Goal: Obtain resource: Download file/media

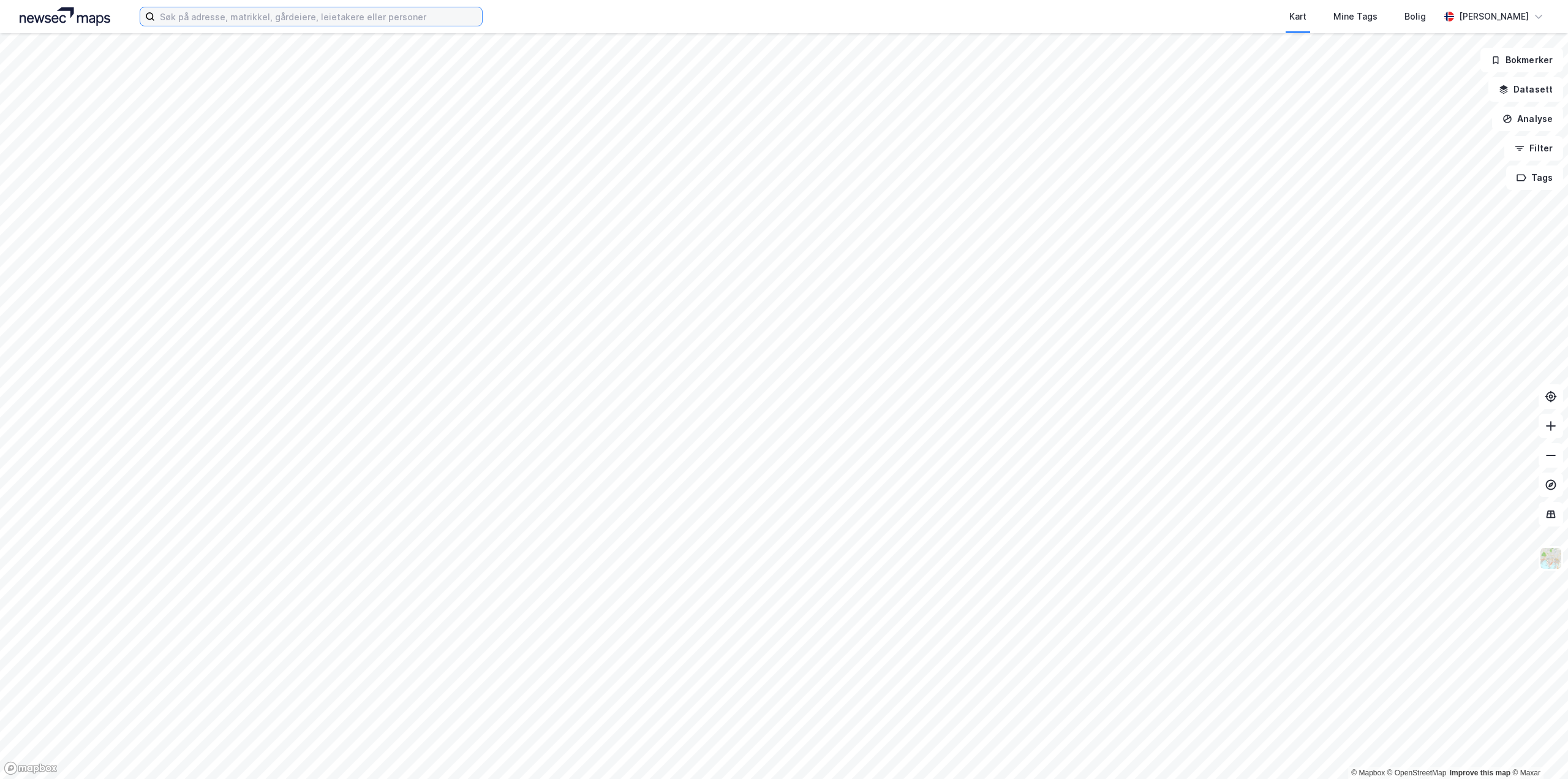
click at [323, 19] on input at bounding box center [319, 16] width 327 height 19
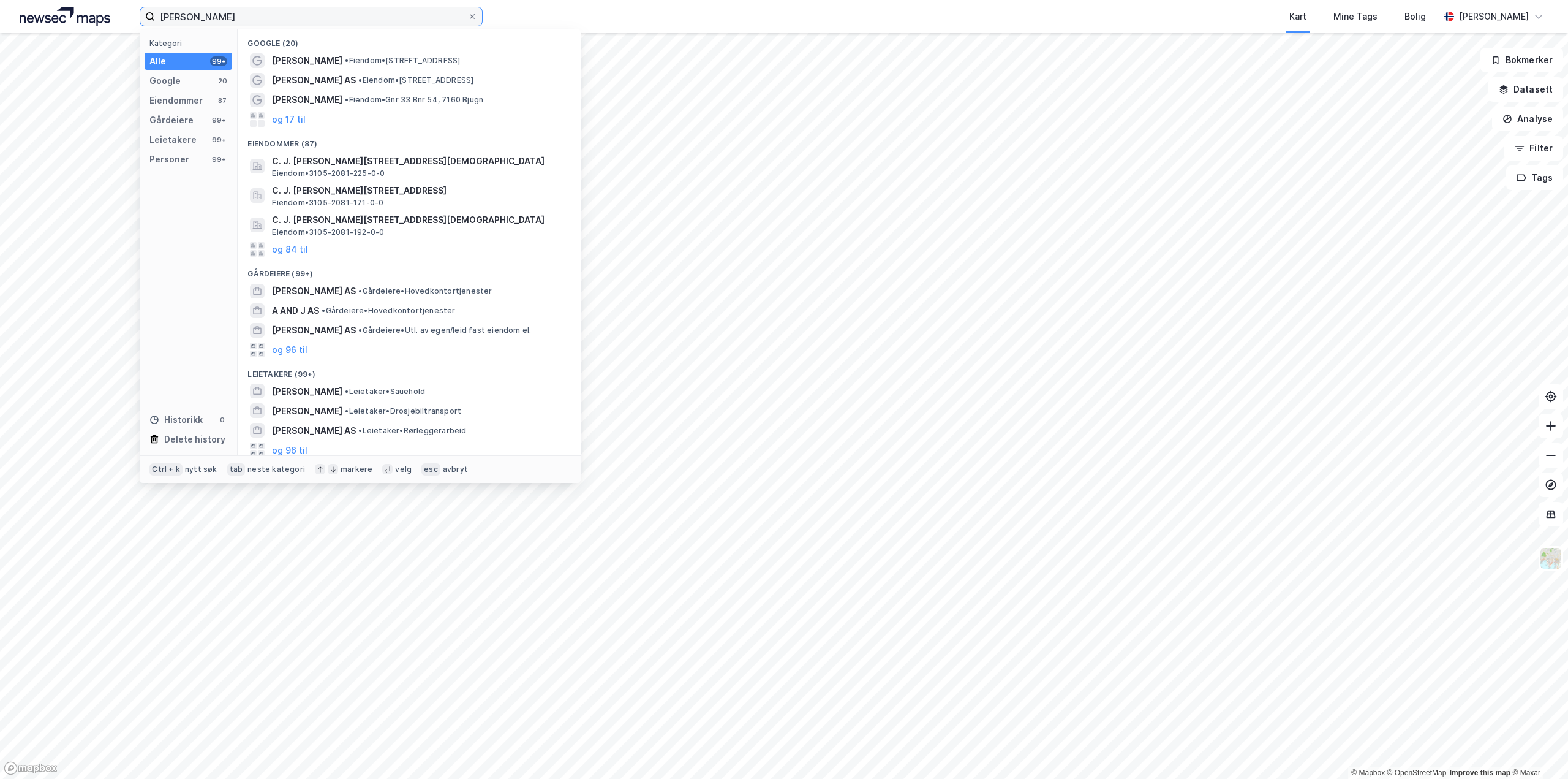
type input "[PERSON_NAME]"
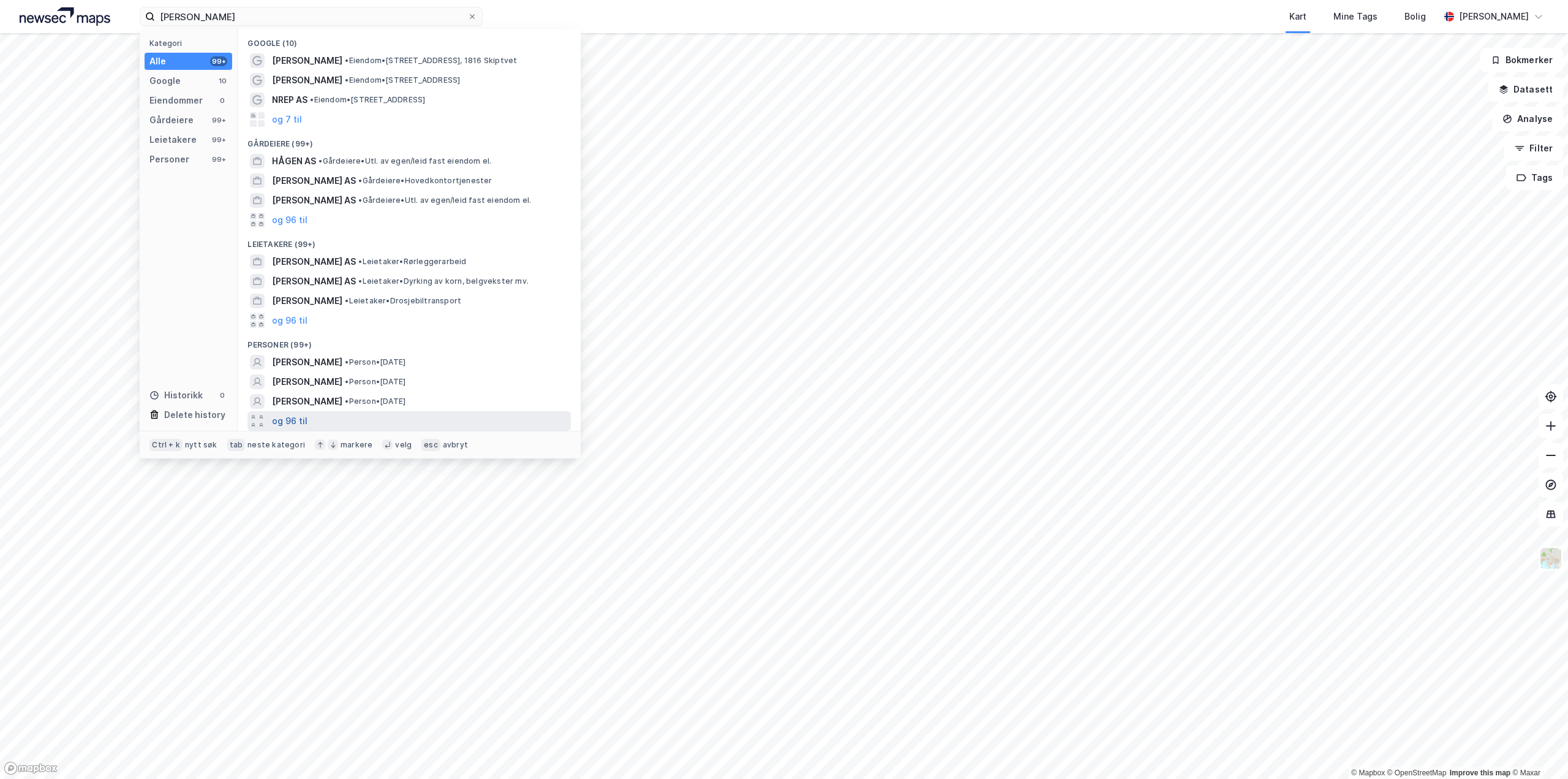
click at [292, 419] on button "og 96 til" at bounding box center [289, 421] width 35 height 15
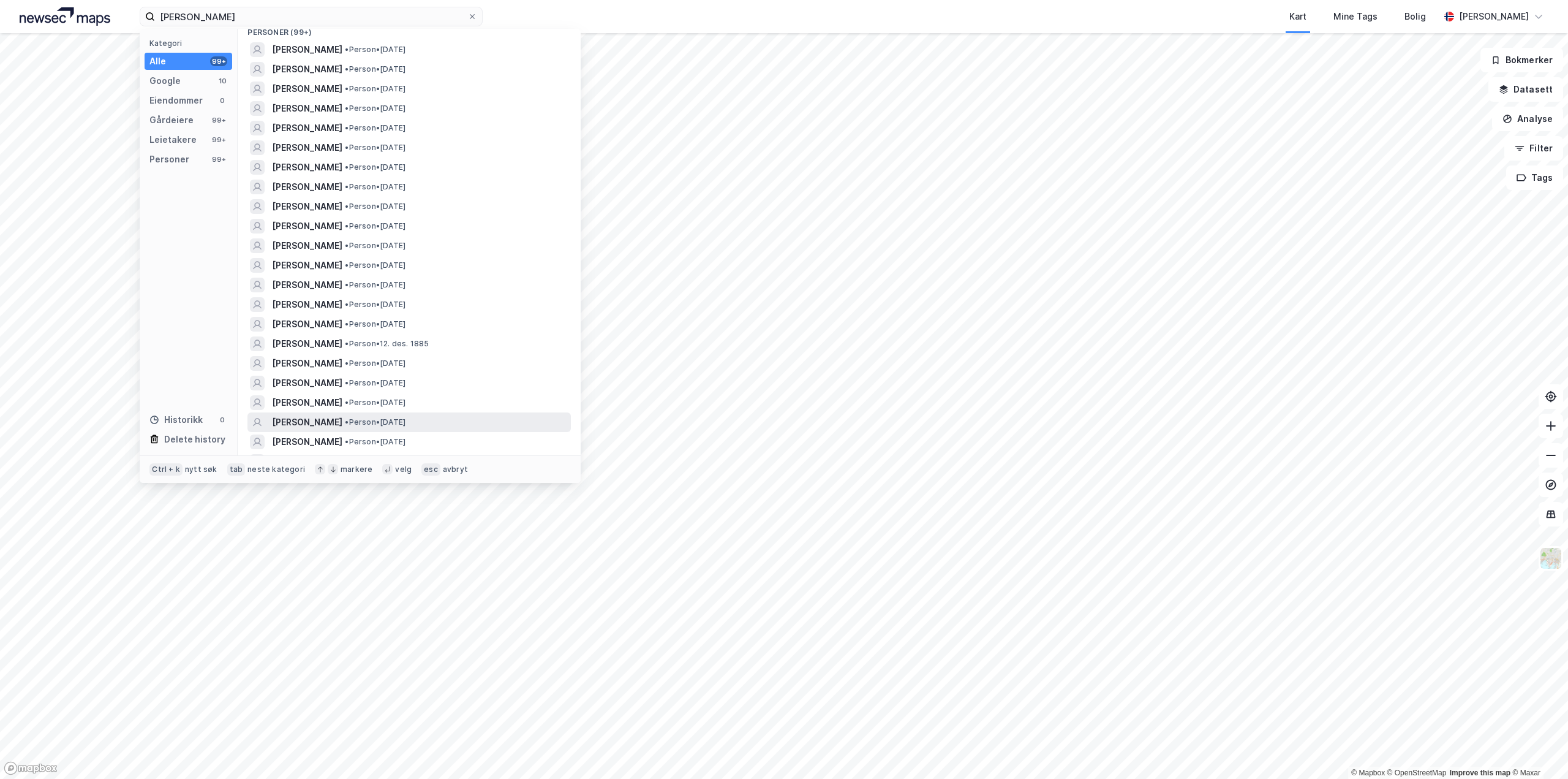
scroll to position [245, 0]
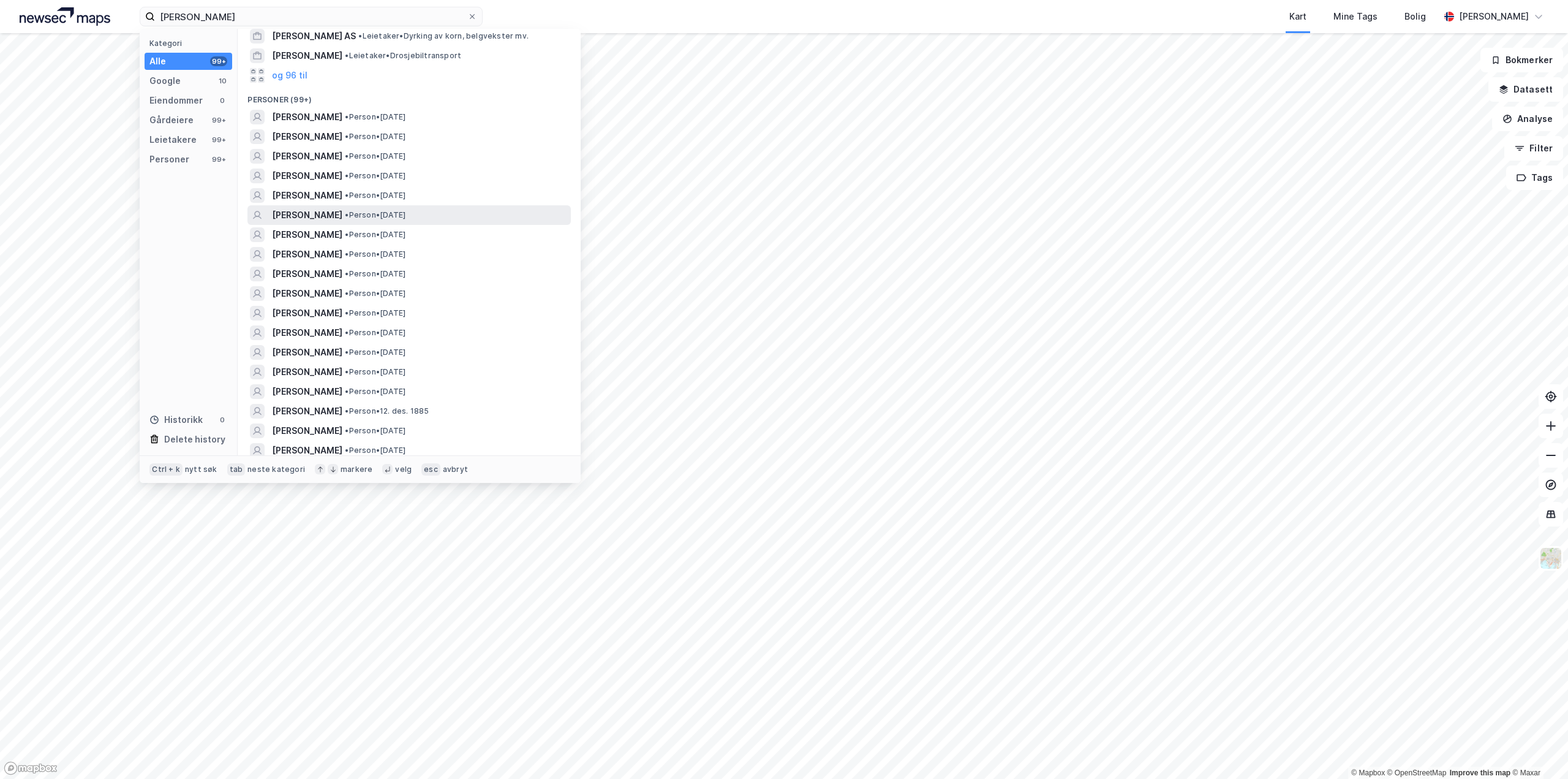
click at [343, 222] on span "[PERSON_NAME]" at bounding box center [307, 215] width 70 height 15
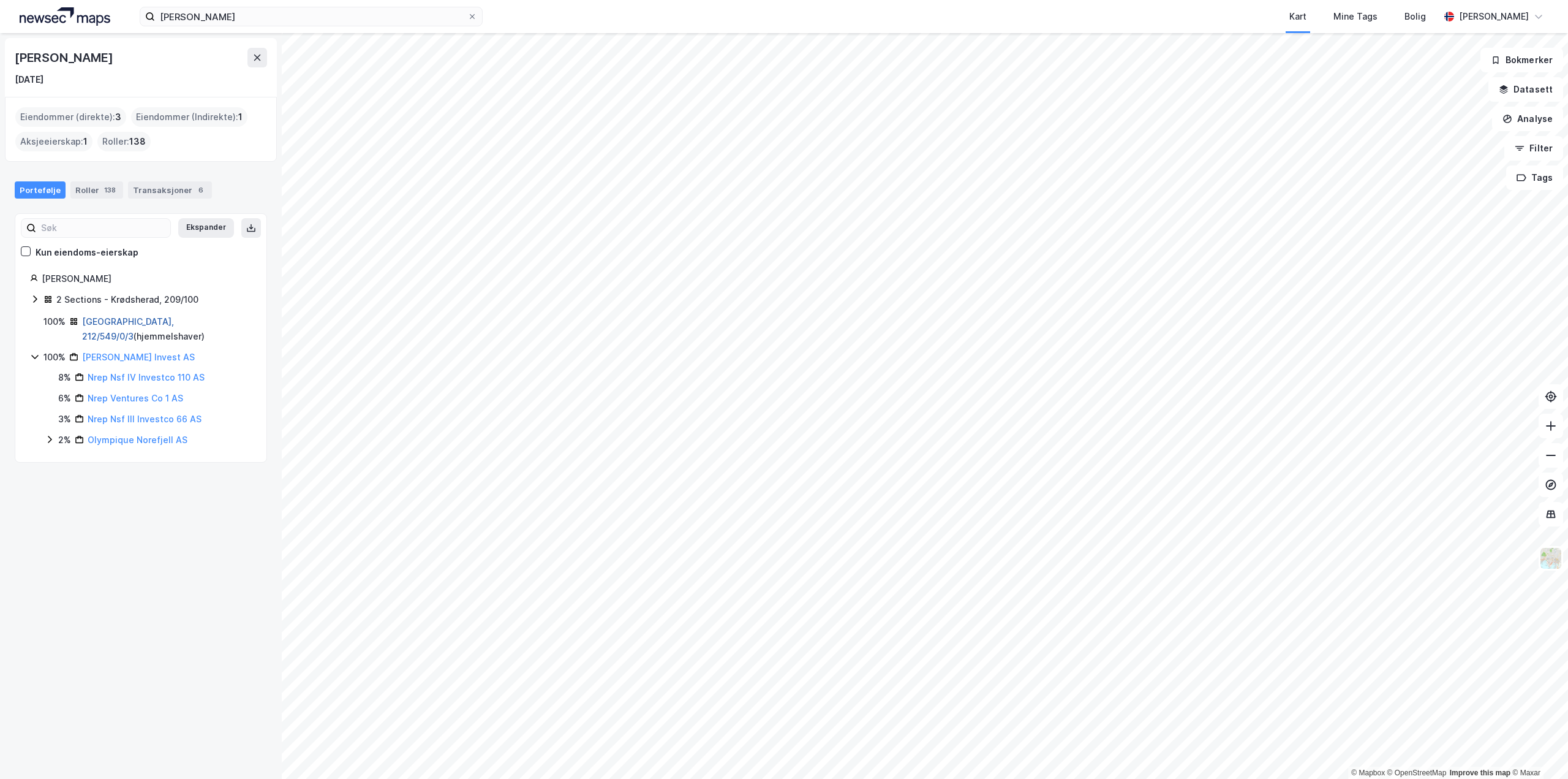
click at [135, 322] on link "[GEOGRAPHIC_DATA], 212/549/0/3" at bounding box center [128, 329] width 92 height 25
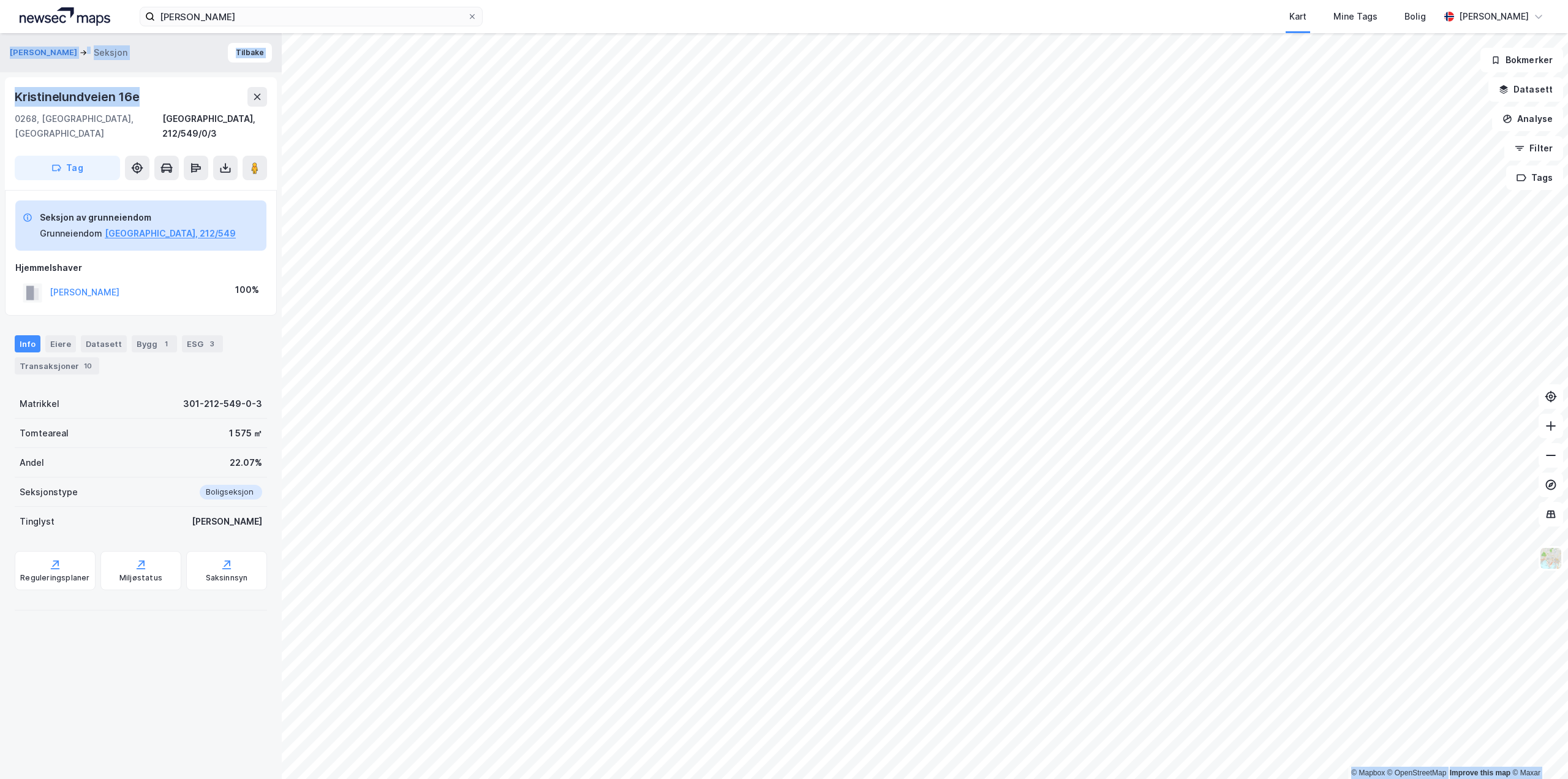
drag, startPoint x: 148, startPoint y: 97, endPoint x: -12, endPoint y: 94, distance: 160.0
click at [0, 94] on html "[PERSON_NAME] Mine Tags Bolig [PERSON_NAME] © Mapbox © OpenStreetMap Improve th…" at bounding box center [784, 389] width 1568 height 779
click at [143, 103] on div "Kristinelundveien 16e" at bounding box center [141, 97] width 253 height 19
click at [70, 335] on div "Eiere" at bounding box center [61, 343] width 31 height 17
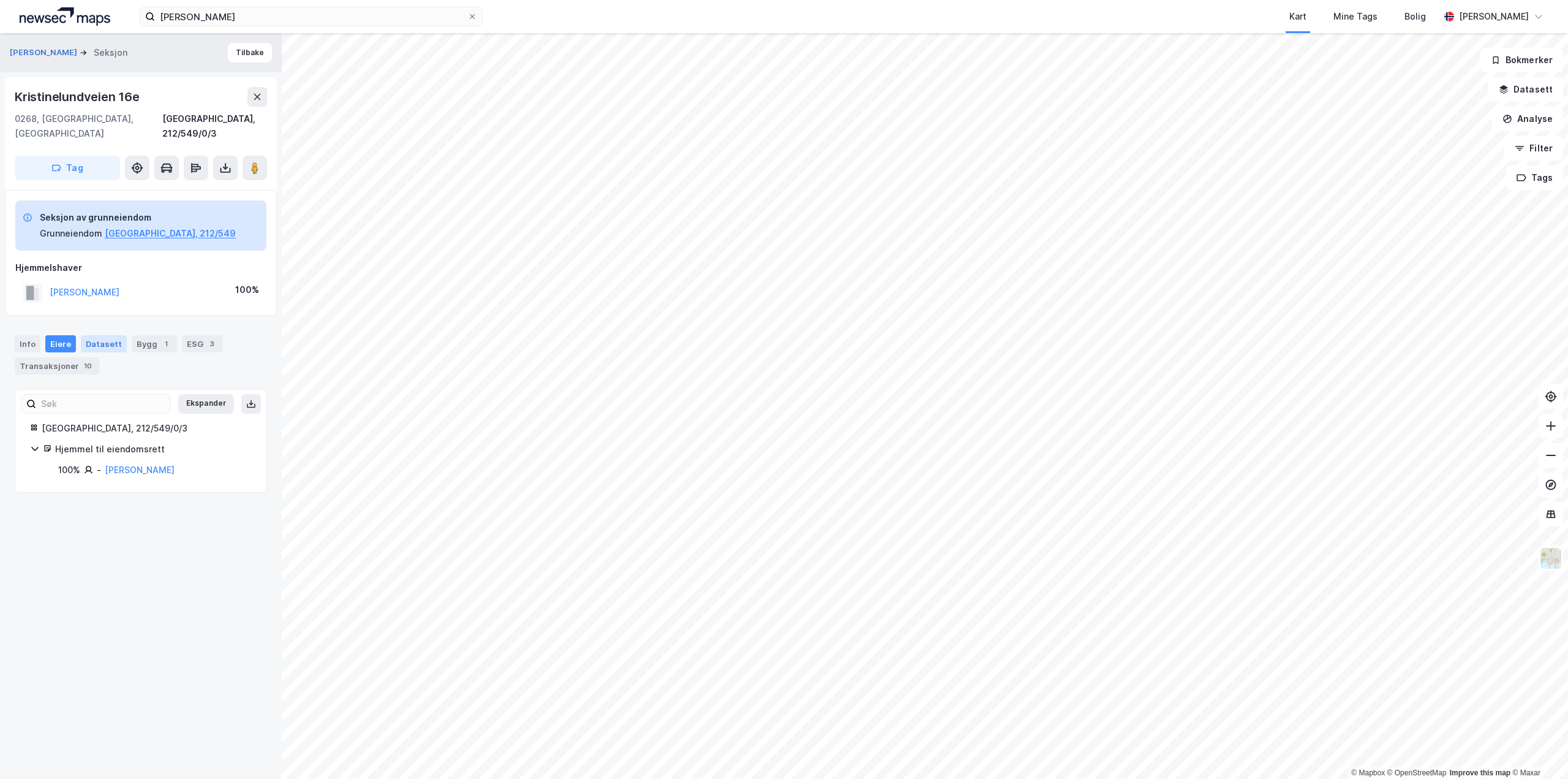
click at [101, 335] on div "Datasett" at bounding box center [104, 343] width 46 height 17
click at [131, 335] on div "Bygg 1" at bounding box center [154, 343] width 45 height 17
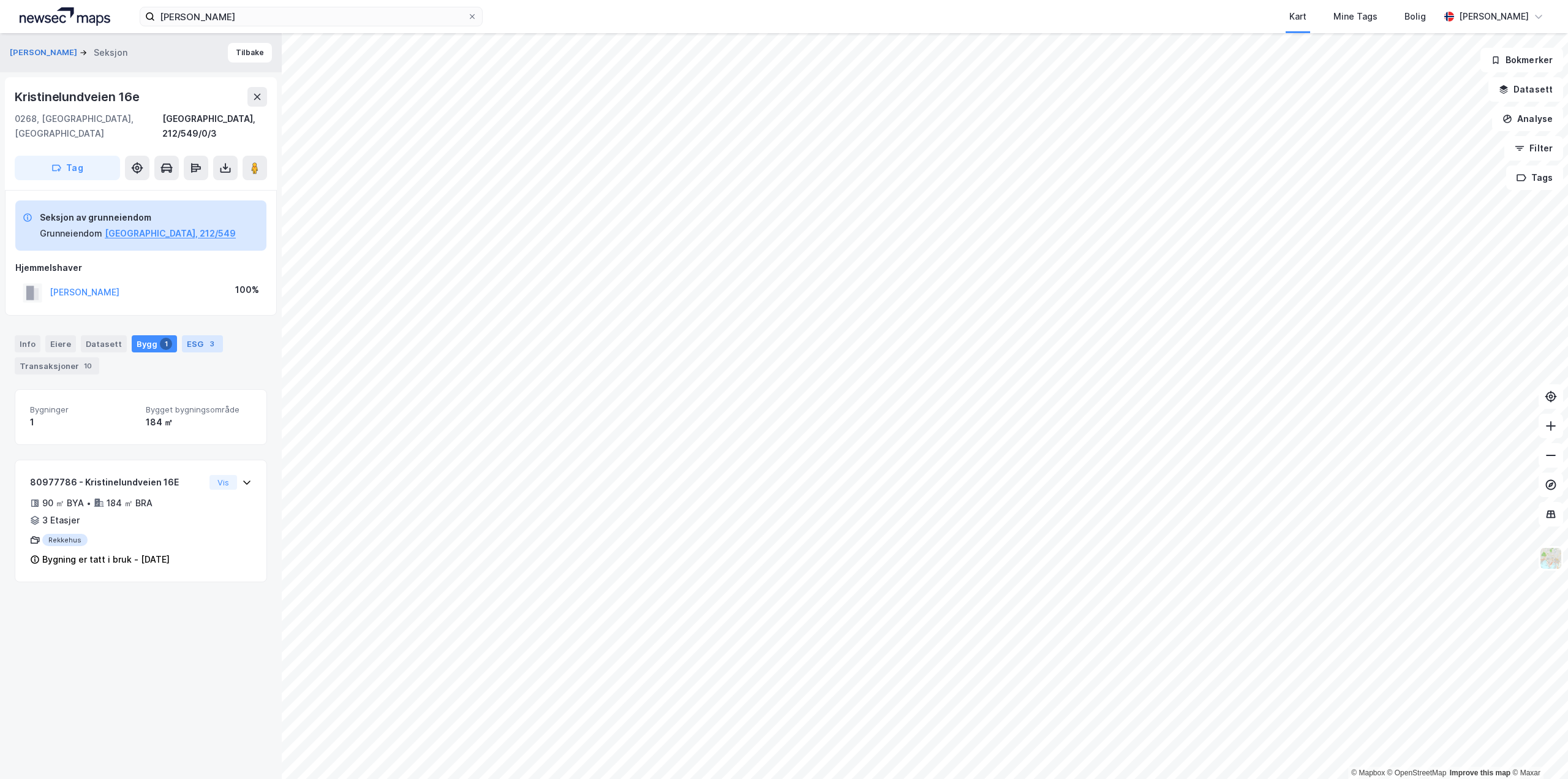
click at [191, 335] on div "ESG 3" at bounding box center [202, 343] width 41 height 17
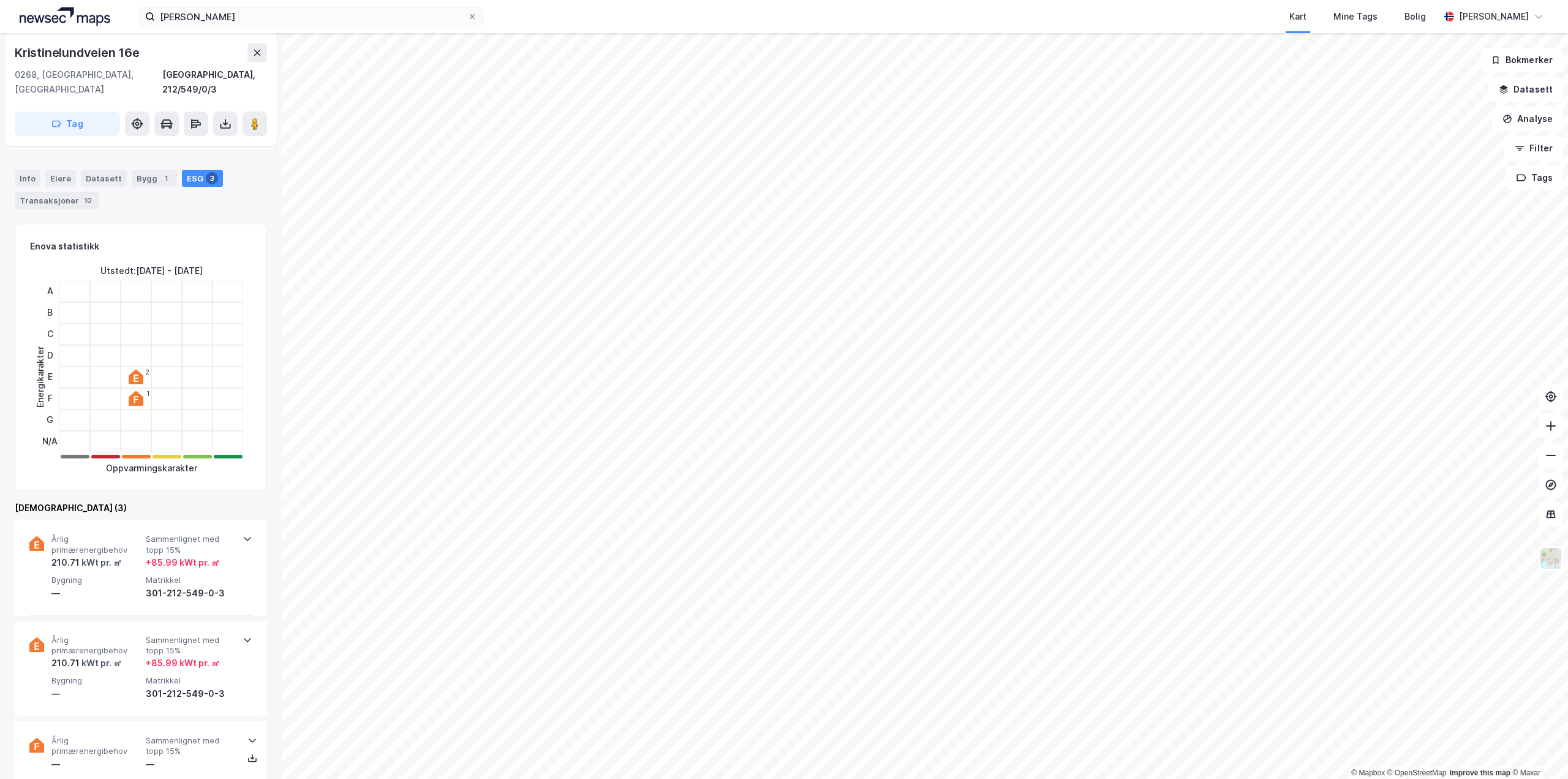
scroll to position [122, 0]
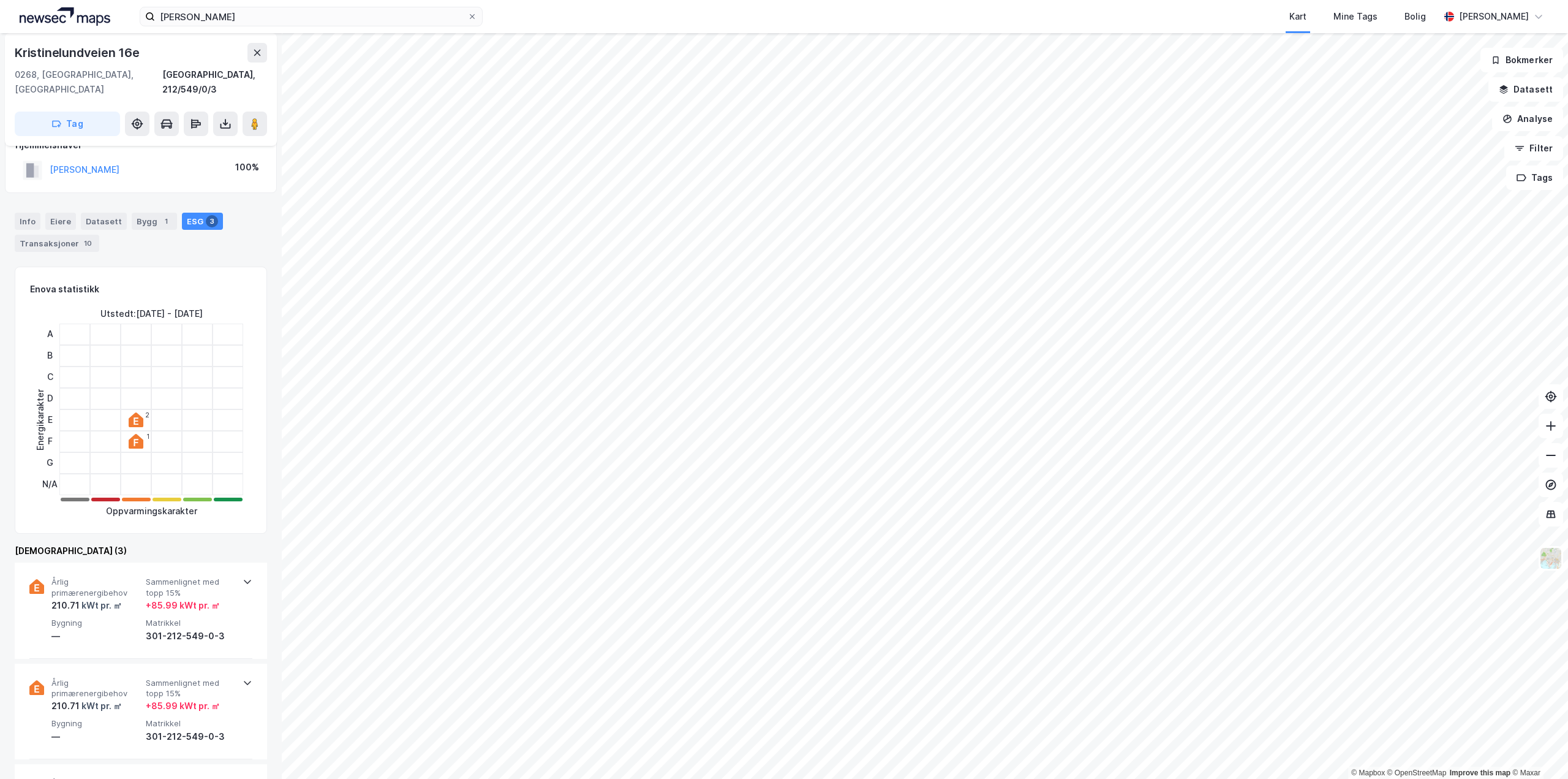
click at [142, 213] on div "Bygg 1" at bounding box center [154, 221] width 45 height 17
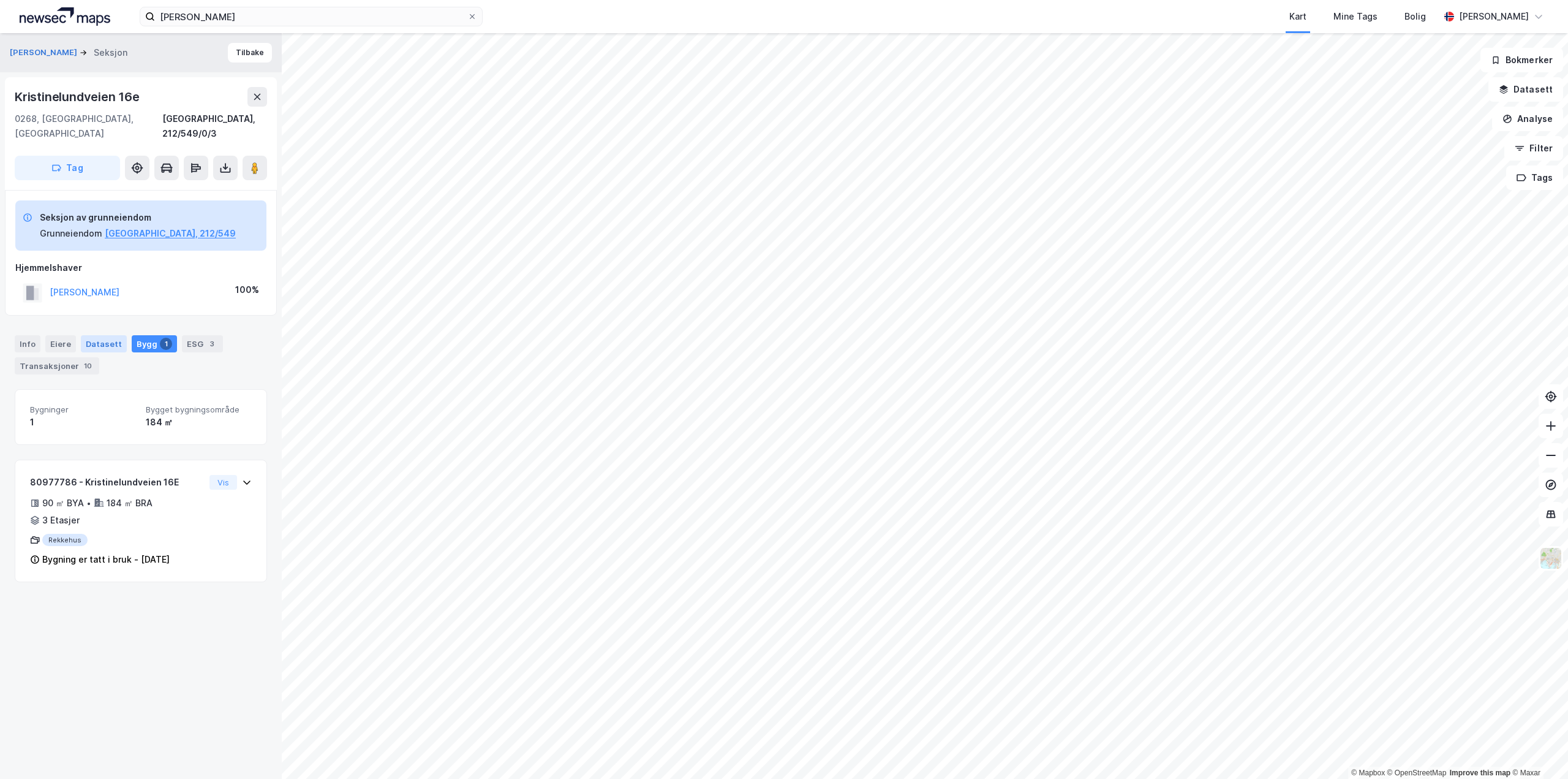
click at [113, 335] on div "Datasett" at bounding box center [104, 343] width 46 height 17
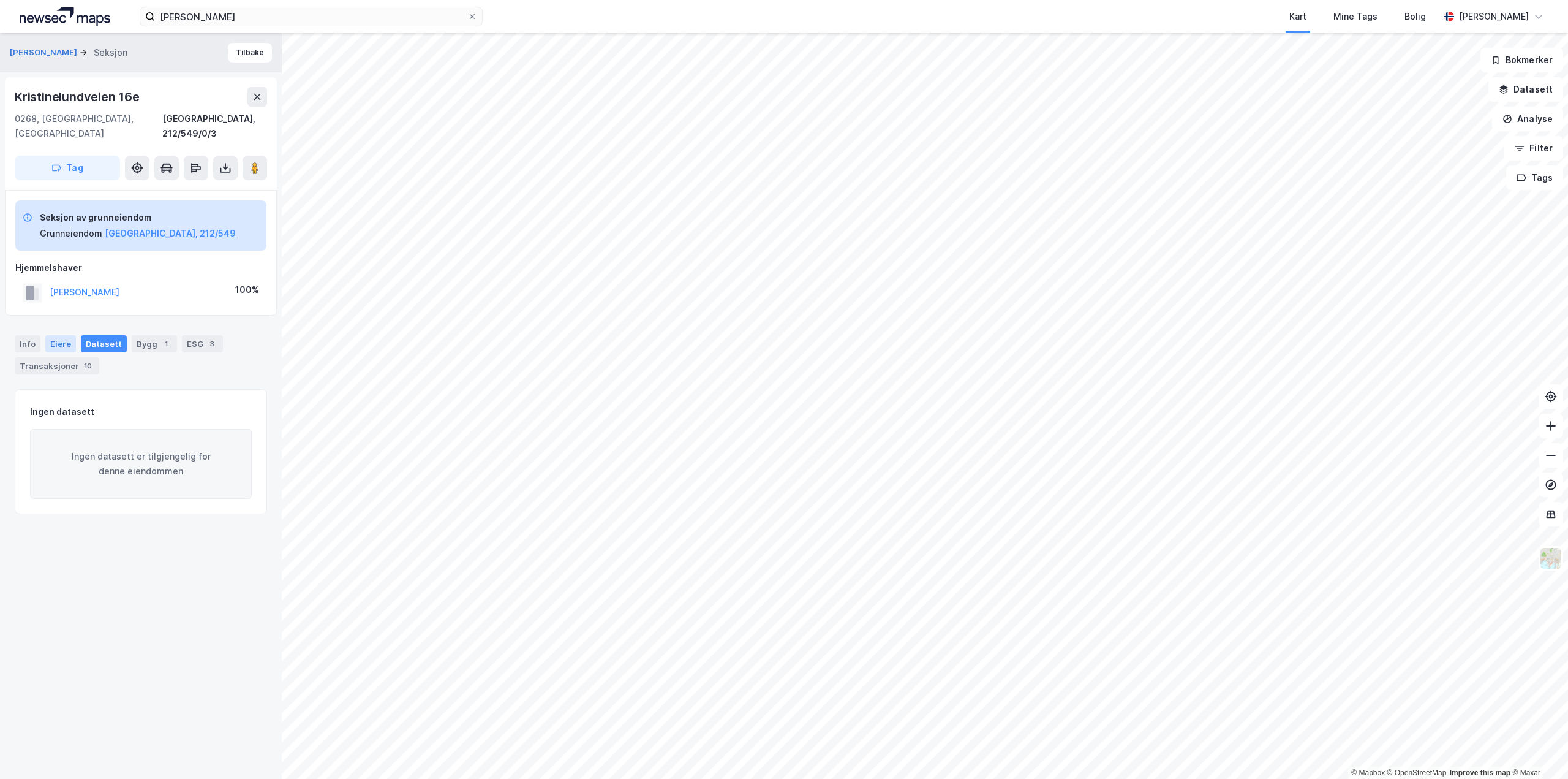
click at [72, 335] on div "Eiere" at bounding box center [61, 343] width 31 height 17
click at [31, 335] on div "Info" at bounding box center [28, 343] width 26 height 17
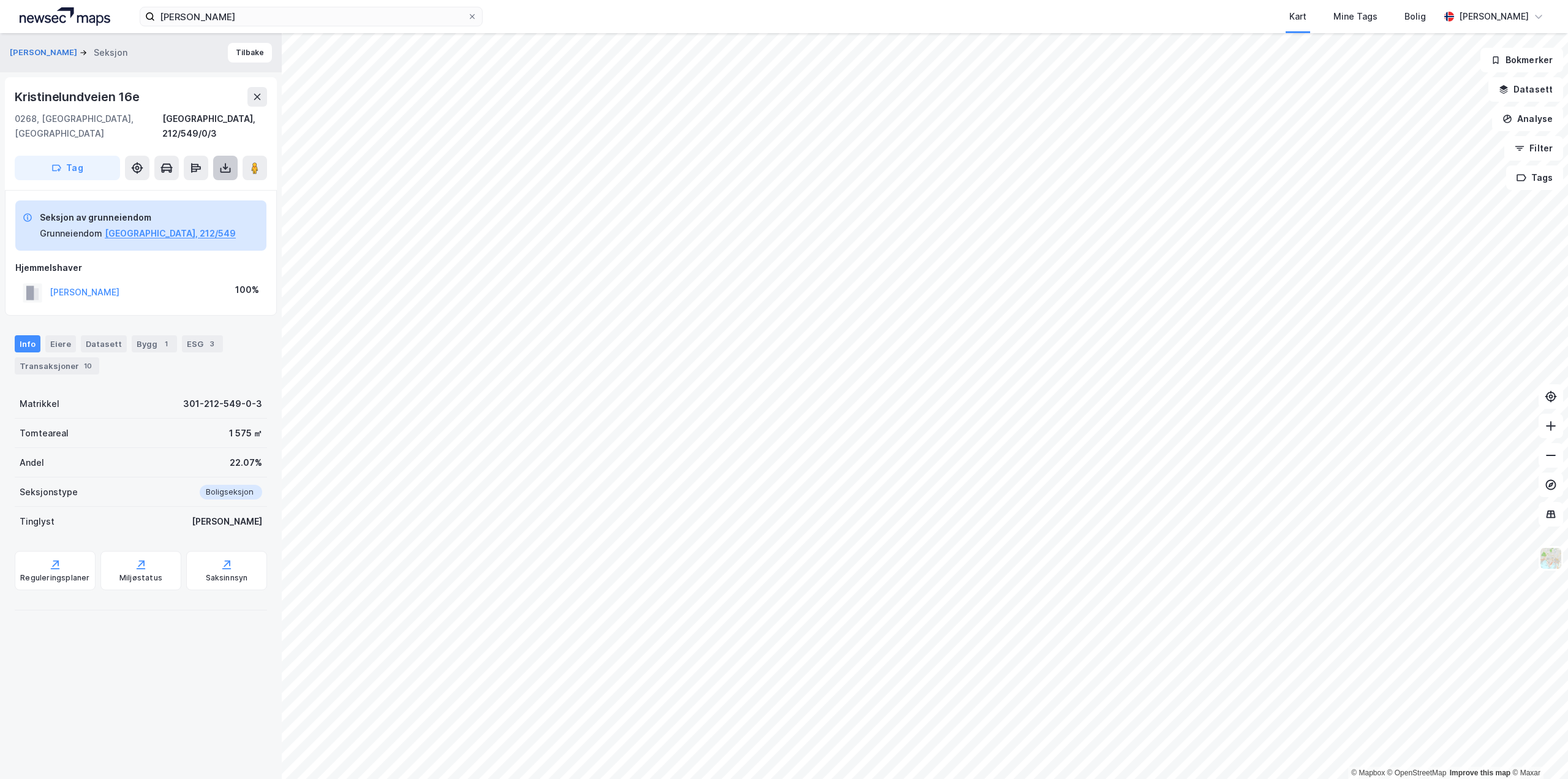
click at [225, 162] on icon at bounding box center [225, 168] width 12 height 12
click at [173, 188] on div "Last ned grunnbok" at bounding box center [165, 192] width 71 height 10
click at [175, 188] on div "Last ned grunnbok" at bounding box center [165, 192] width 71 height 10
drag, startPoint x: 144, startPoint y: 95, endPoint x: 6, endPoint y: 96, distance: 138.0
click at [6, 96] on div "[STREET_ADDRESS], 212/549/0/3 Tag" at bounding box center [141, 133] width 272 height 113
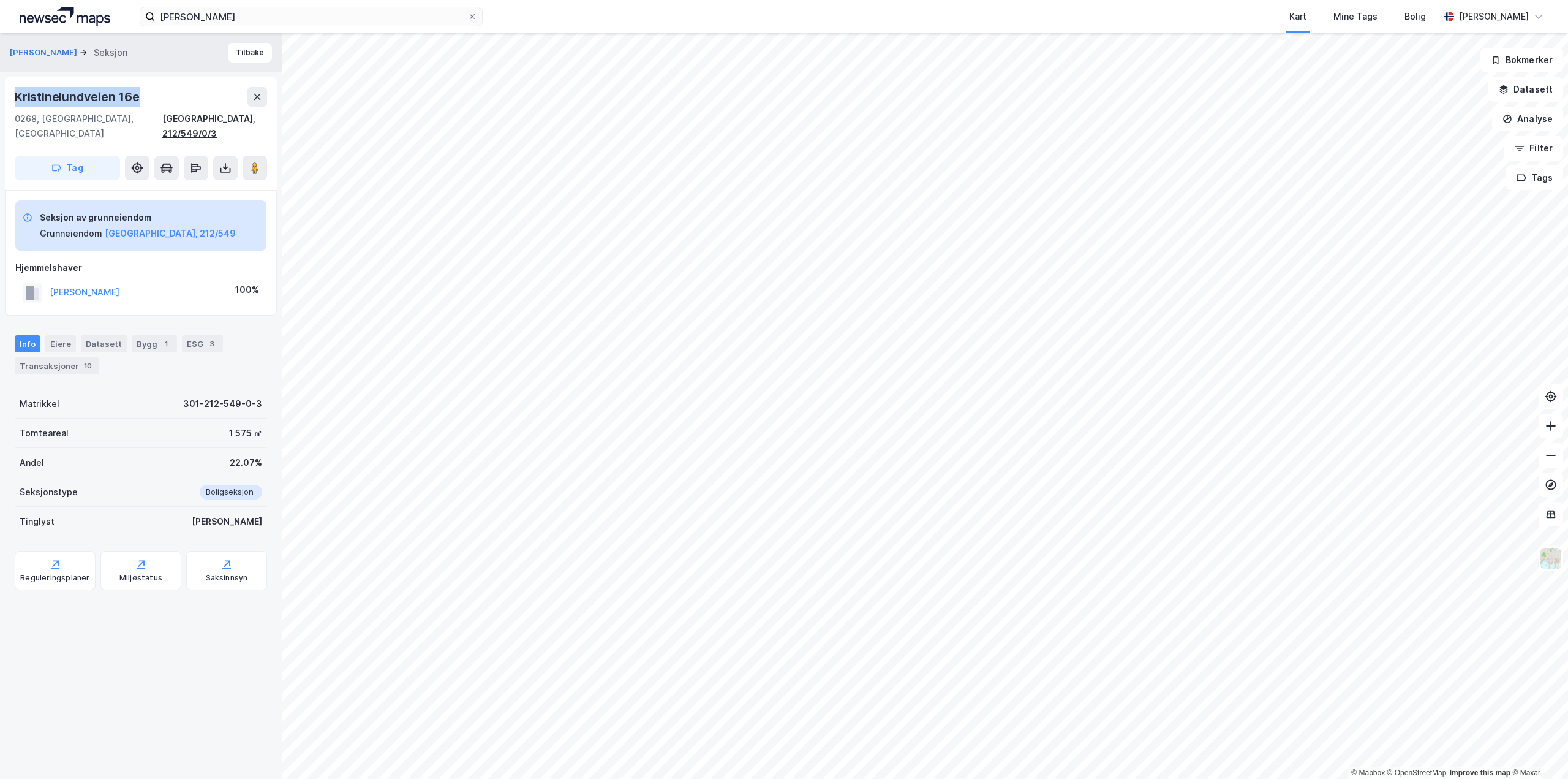
copy div "Kristinelundveien 16e"
